Goal: Task Accomplishment & Management: Use online tool/utility

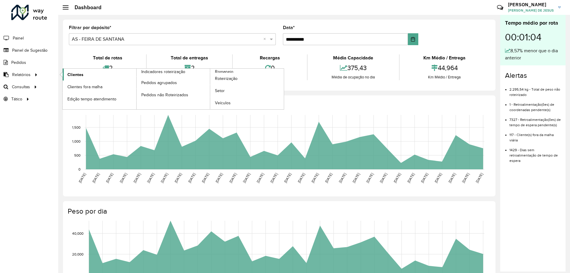
click at [74, 74] on span "Clientes" at bounding box center [75, 75] width 16 height 6
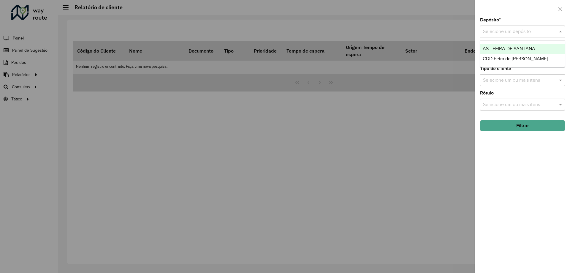
click at [501, 26] on div "Selecione um depósito" at bounding box center [522, 32] width 85 height 12
click at [500, 53] on div "AS - FEIRA DE SANTANA" at bounding box center [522, 49] width 84 height 10
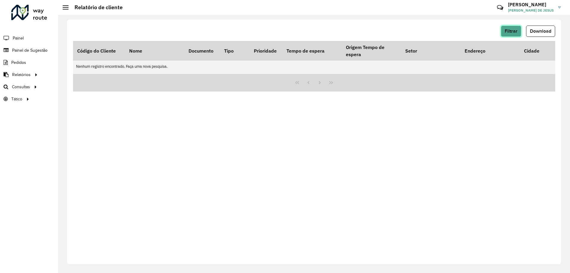
click at [509, 31] on span "Filtrar" at bounding box center [511, 30] width 13 height 5
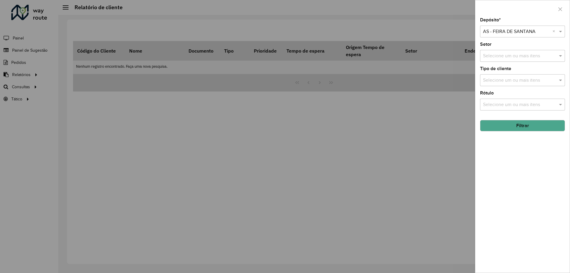
click at [502, 34] on input "text" at bounding box center [516, 31] width 67 height 7
click at [499, 49] on span "CDD Feira de [PERSON_NAME]" at bounding box center [515, 48] width 65 height 5
click at [509, 124] on button "Filtrar" at bounding box center [522, 125] width 85 height 11
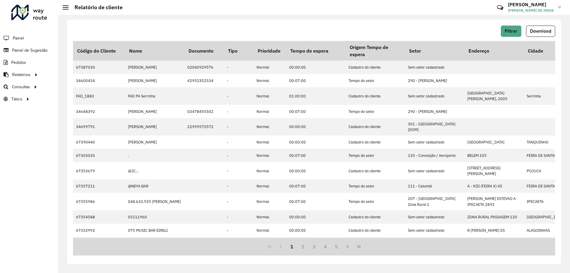
click at [538, 32] on span "Download" at bounding box center [540, 30] width 21 height 5
